Goal: Obtain resource: Download file/media

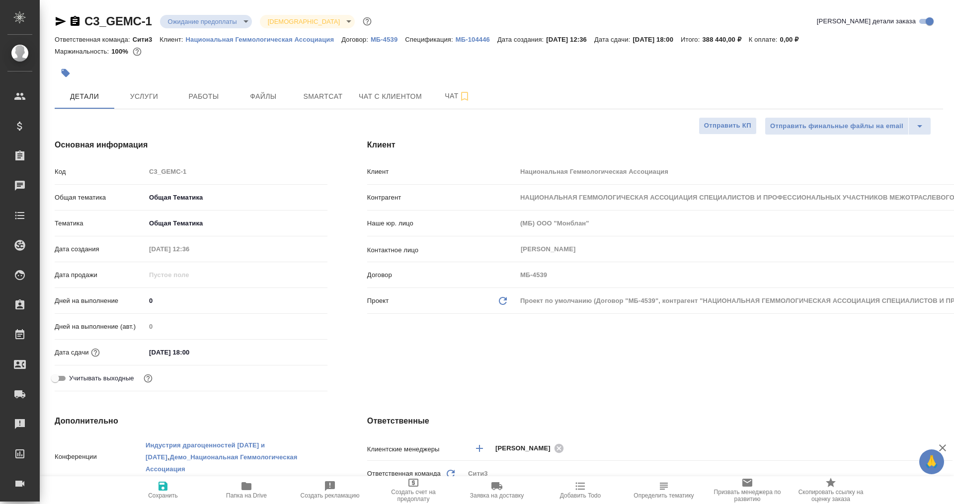
select select "RU"
click at [437, 98] on span "Чат" at bounding box center [458, 96] width 48 height 12
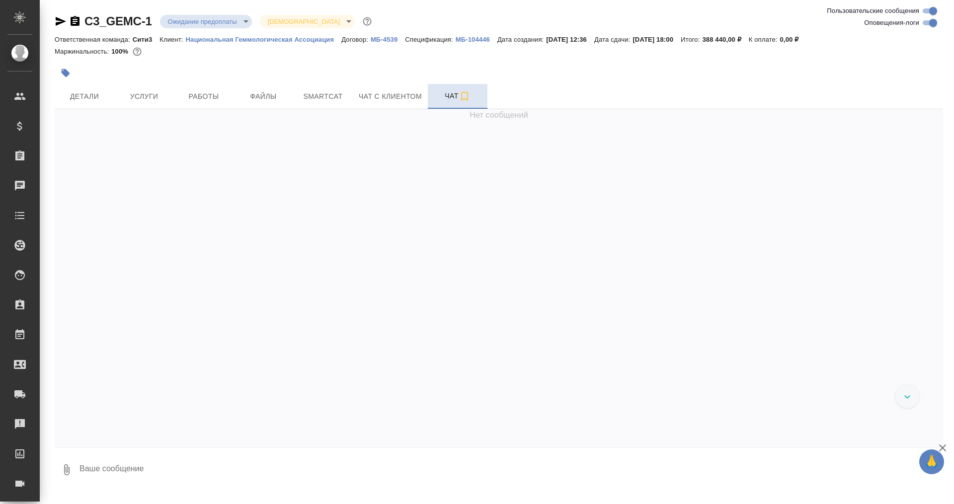
scroll to position [5163, 0]
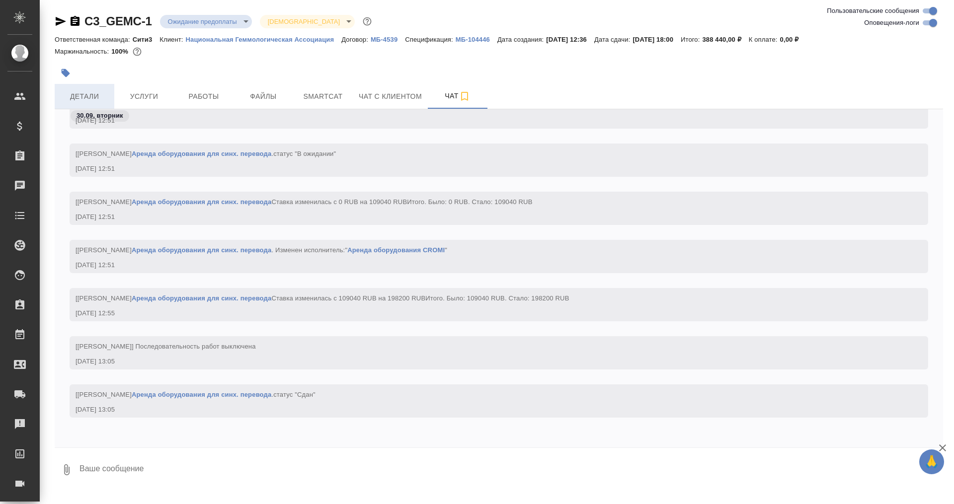
click at [98, 98] on span "Детали" at bounding box center [85, 96] width 48 height 12
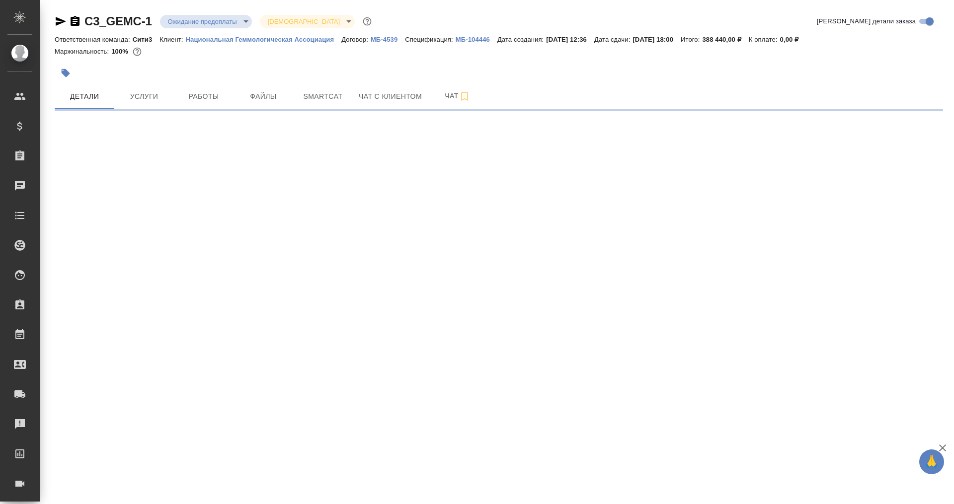
select select "RU"
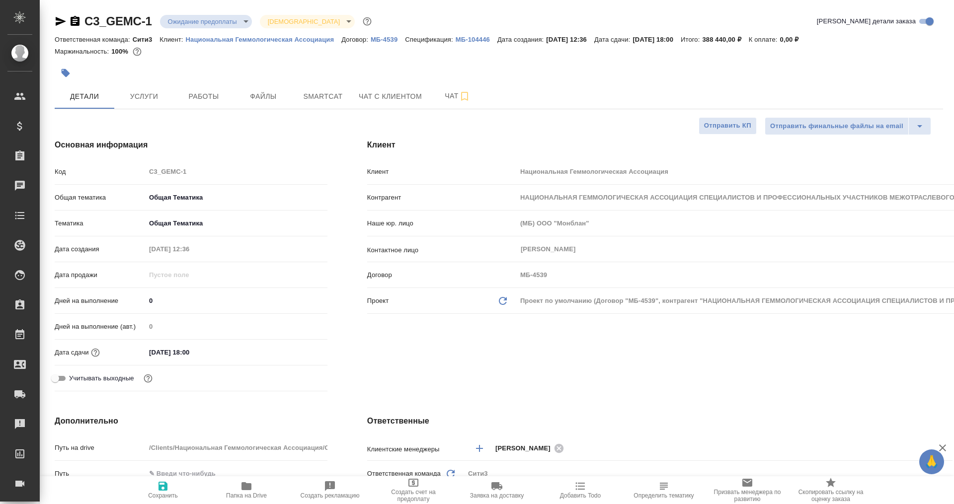
type textarea "x"
click at [248, 494] on span "Папка на Drive" at bounding box center [246, 496] width 41 height 7
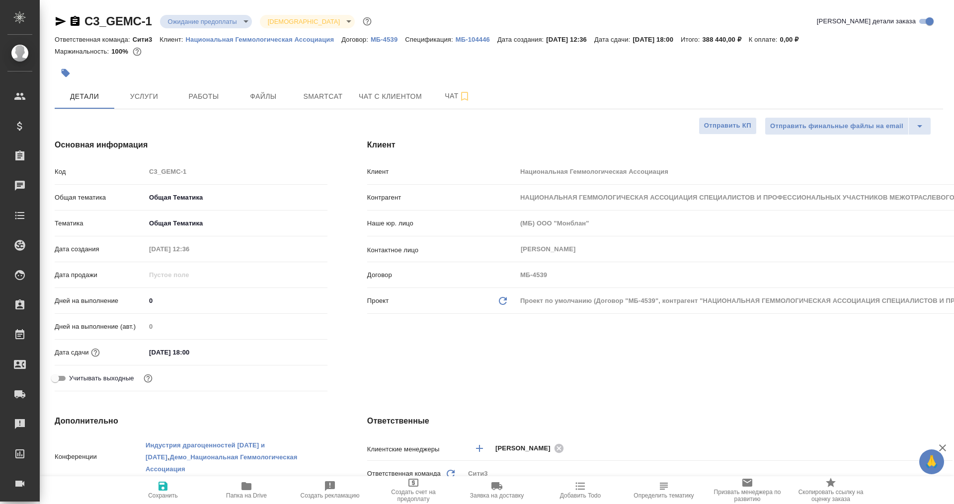
type textarea "x"
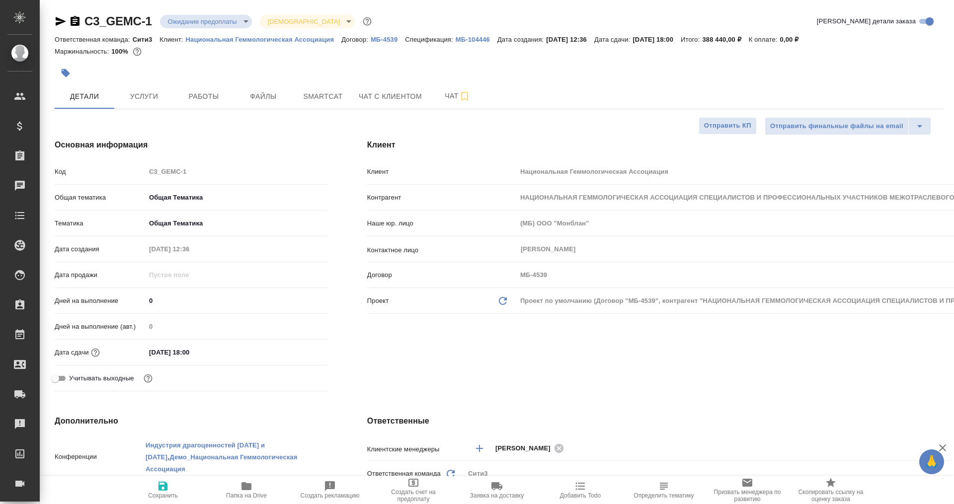
type textarea "x"
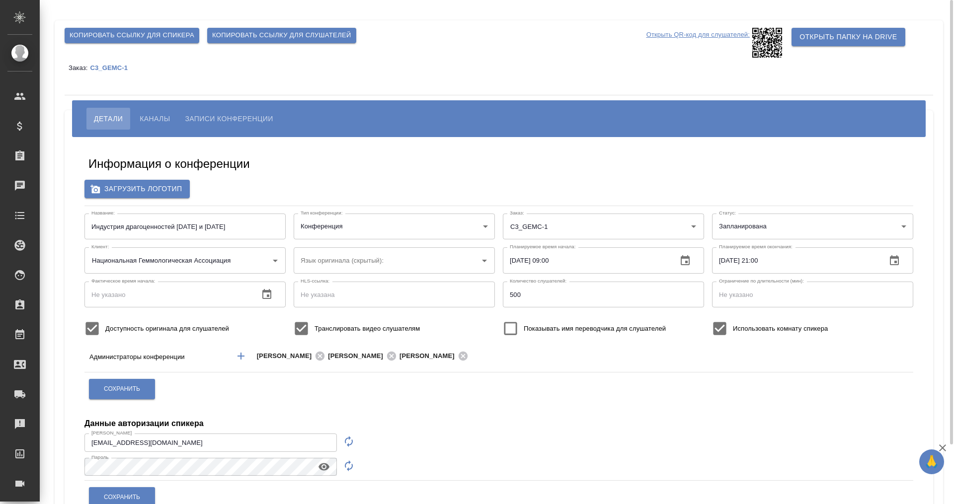
click at [703, 35] on p "Открыть QR-код для слушателей:" at bounding box center [698, 43] width 103 height 30
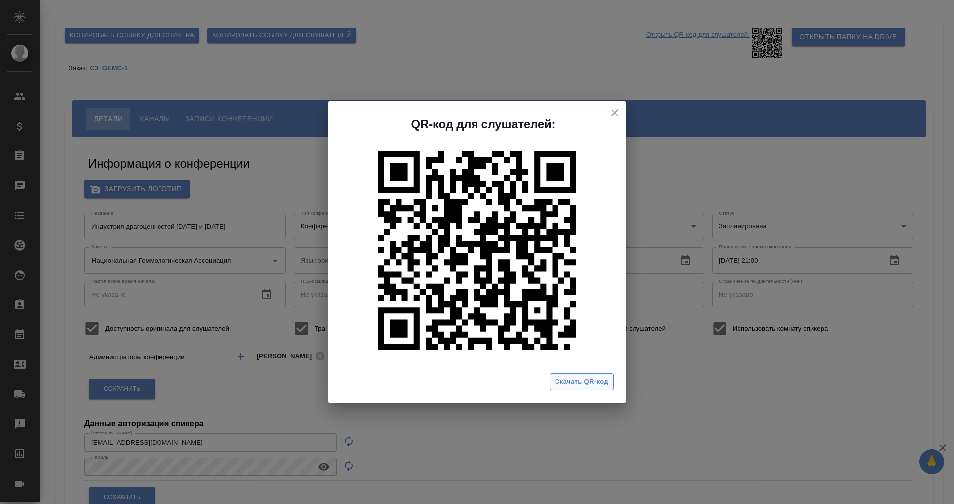
click at [584, 385] on span "Скачать QR-код" at bounding box center [581, 382] width 53 height 11
